Goal: Navigation & Orientation: Find specific page/section

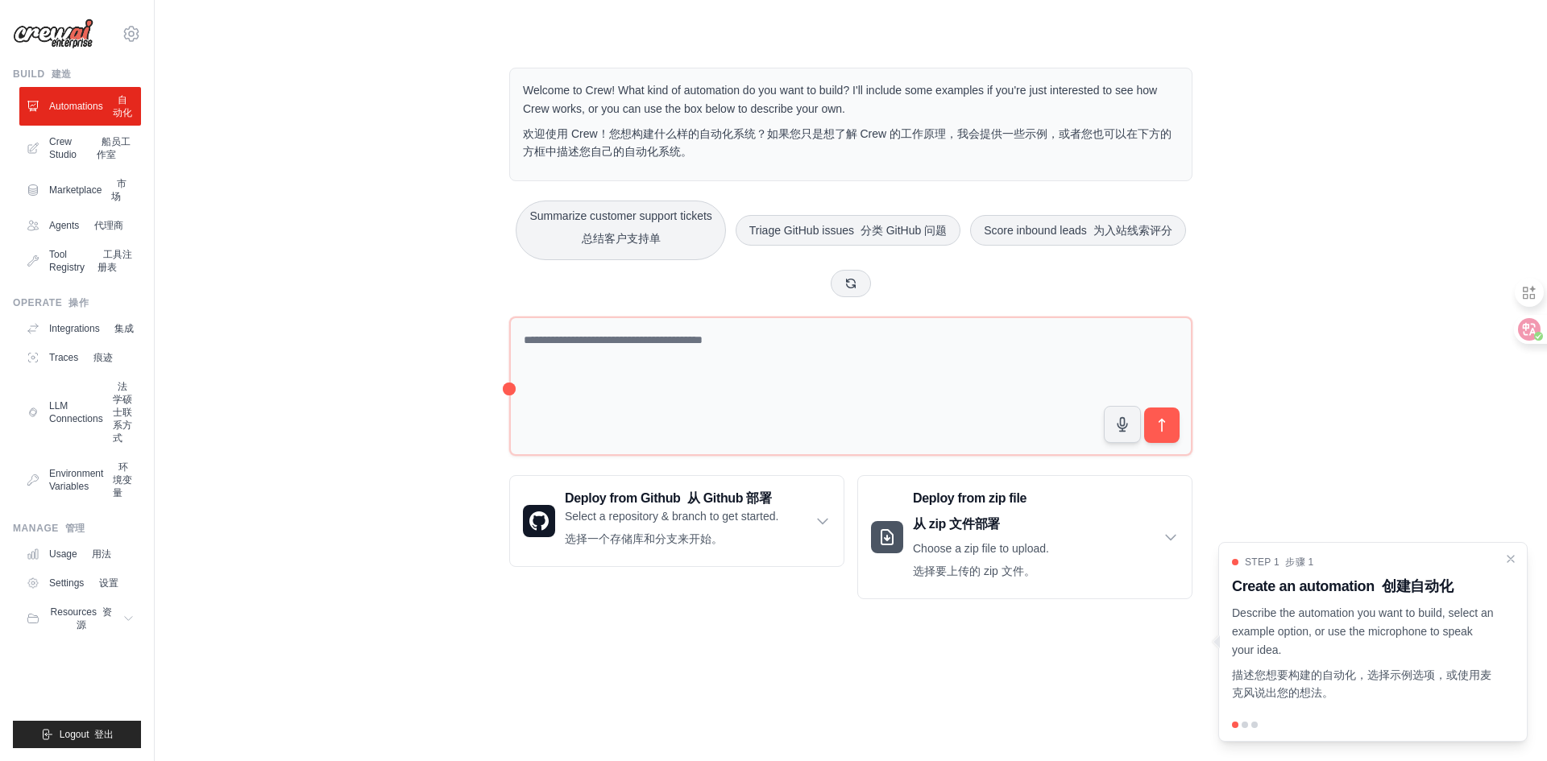
click at [1389, 198] on div "Welcome to Crew! What kind of automation do you want to build? I'll include som…" at bounding box center [850, 333] width 1341 height 583
click at [92, 168] on link "Crew Studio 船员工作室" at bounding box center [82, 148] width 122 height 39
